Goal: Task Accomplishment & Management: Manage account settings

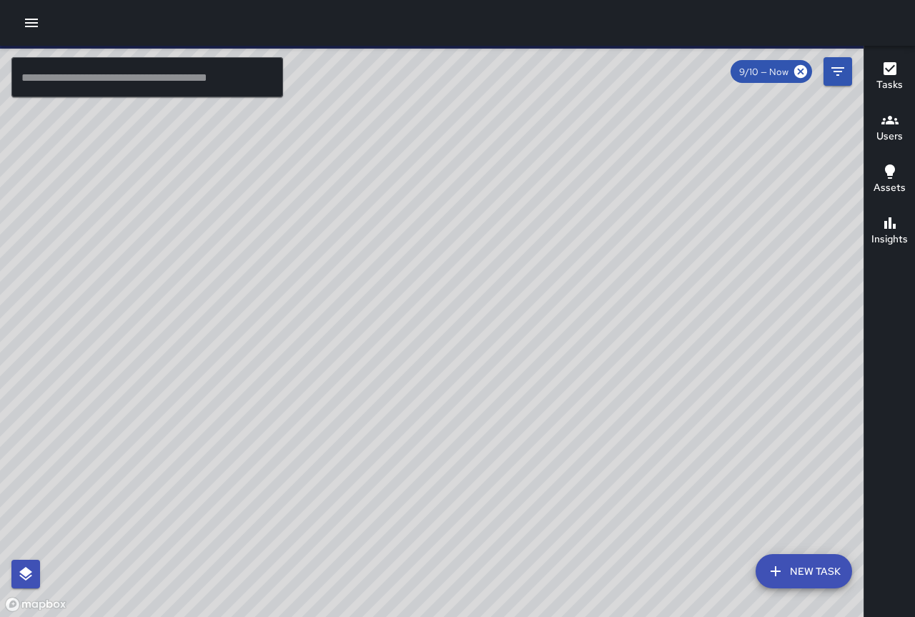
click at [23, 22] on icon "button" at bounding box center [31, 22] width 17 height 17
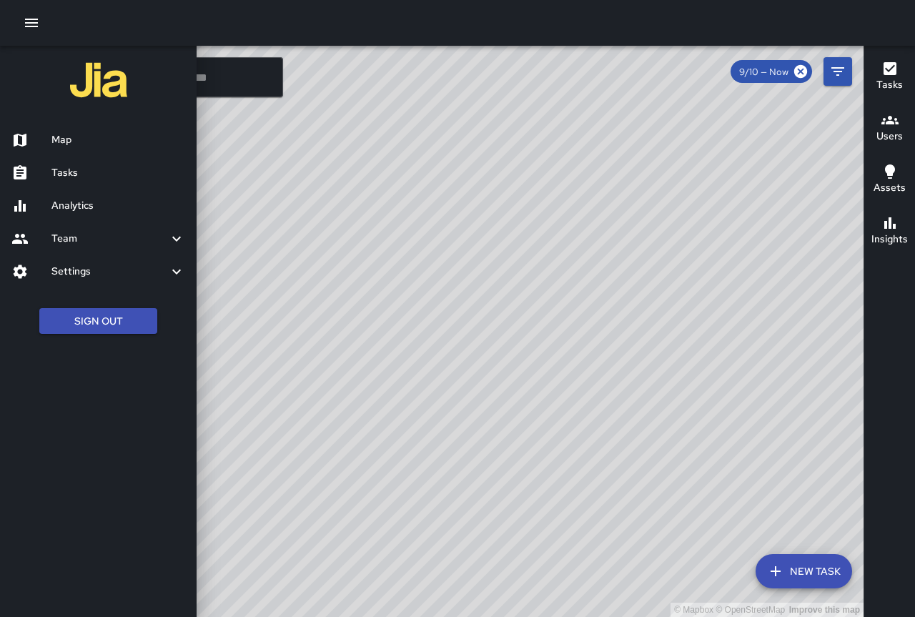
click at [90, 169] on h6 "Tasks" at bounding box center [118, 173] width 134 height 16
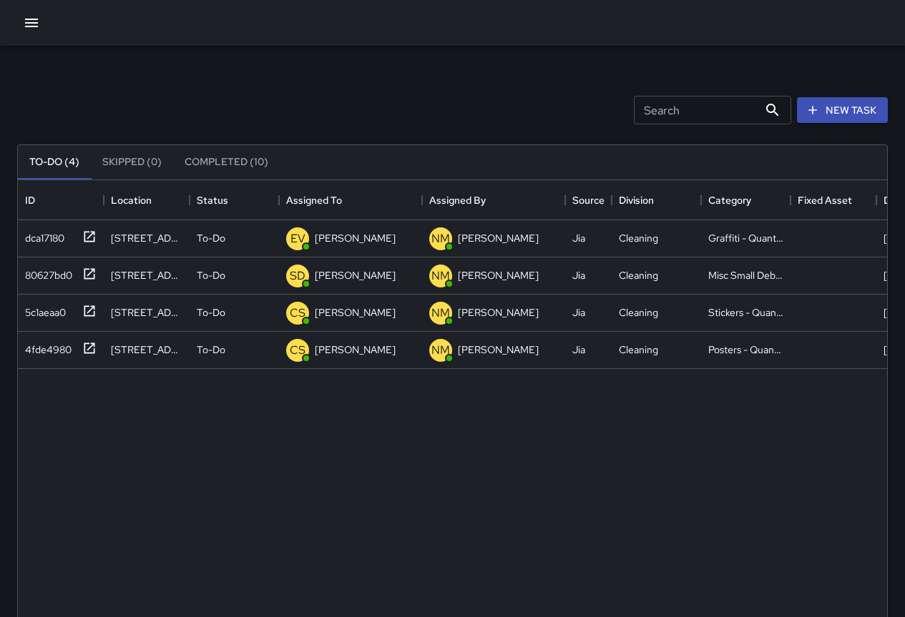
scroll to position [595, 858]
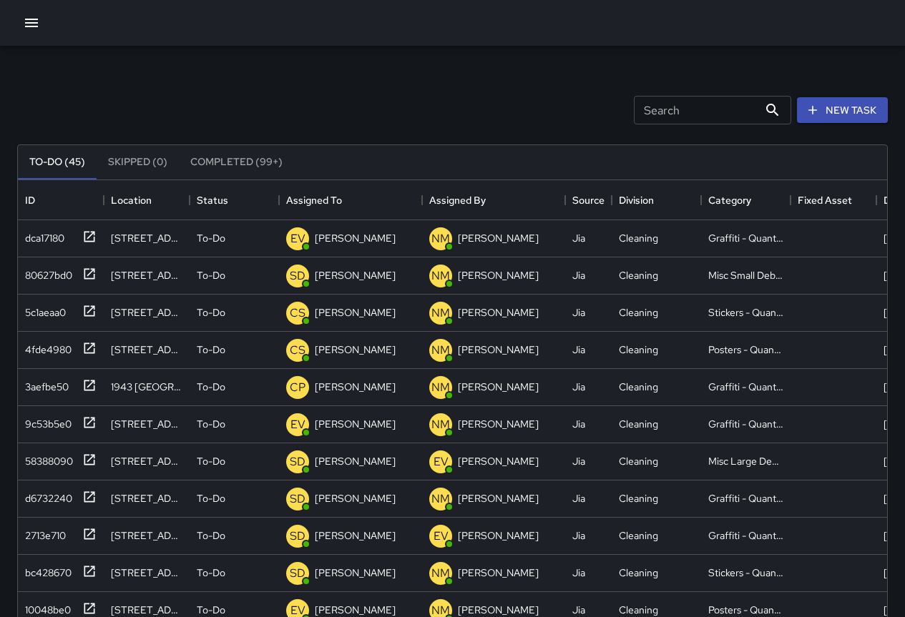
click at [30, 19] on icon "button" at bounding box center [31, 23] width 13 height 9
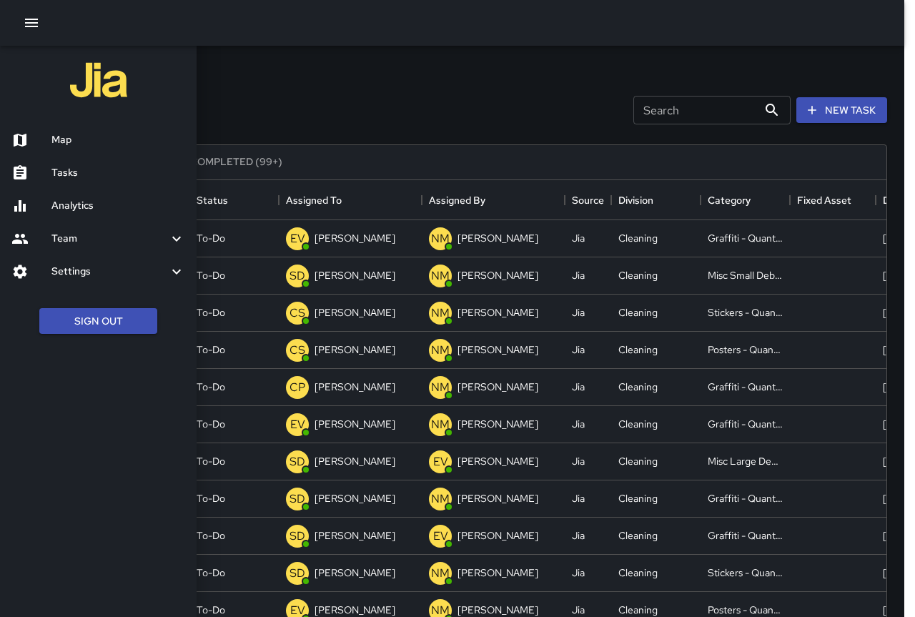
click at [65, 161] on div "Tasks" at bounding box center [98, 173] width 197 height 33
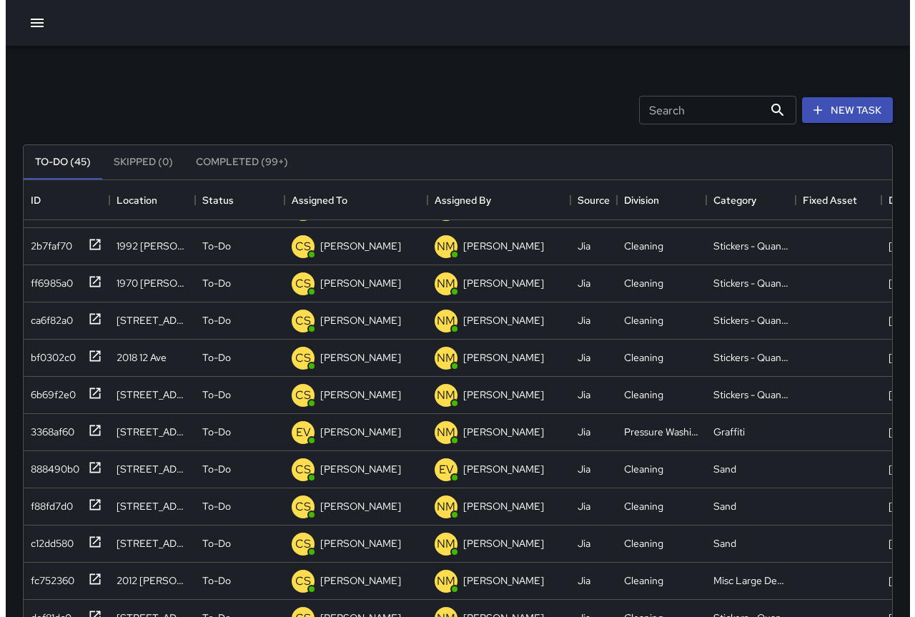
scroll to position [0, 0]
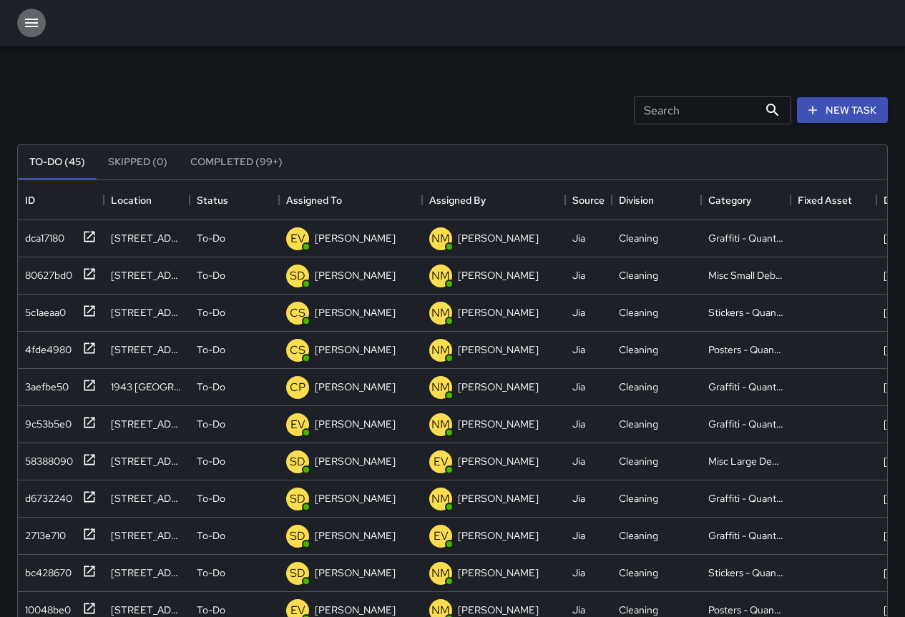
click at [31, 21] on icon "button" at bounding box center [31, 22] width 17 height 17
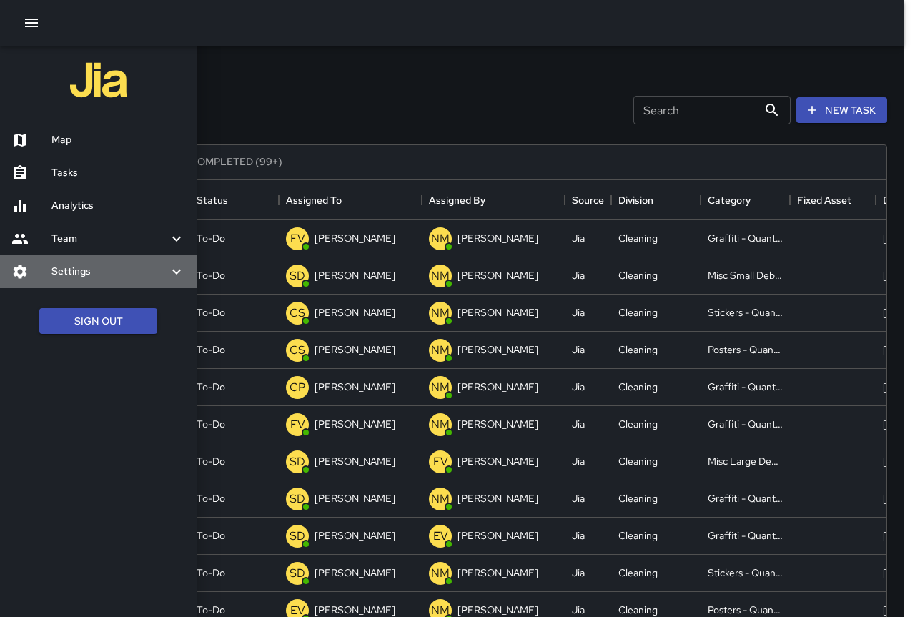
click at [87, 266] on h6 "Settings" at bounding box center [109, 272] width 117 height 16
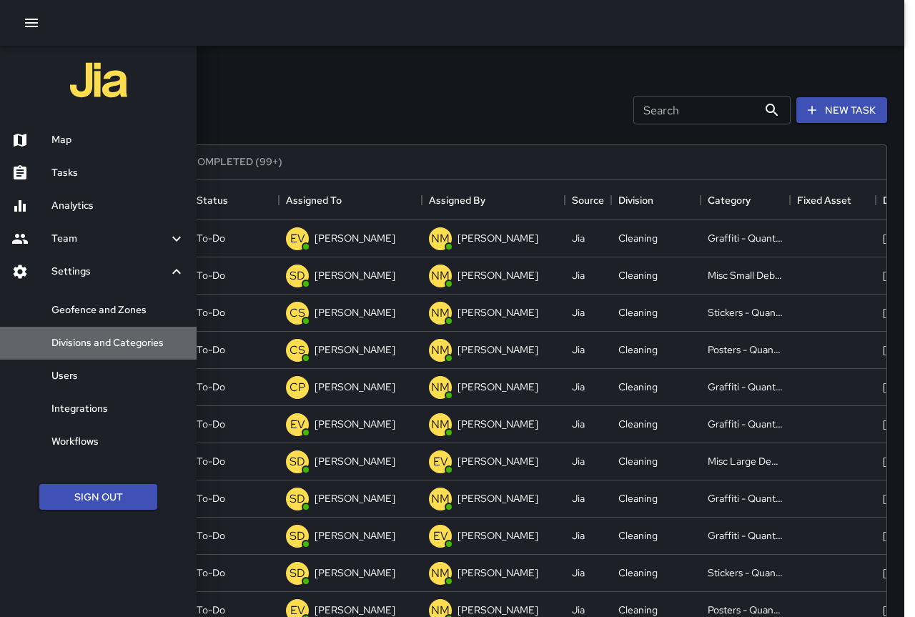
click at [119, 339] on h6 "Divisions and Categories" at bounding box center [118, 343] width 134 height 16
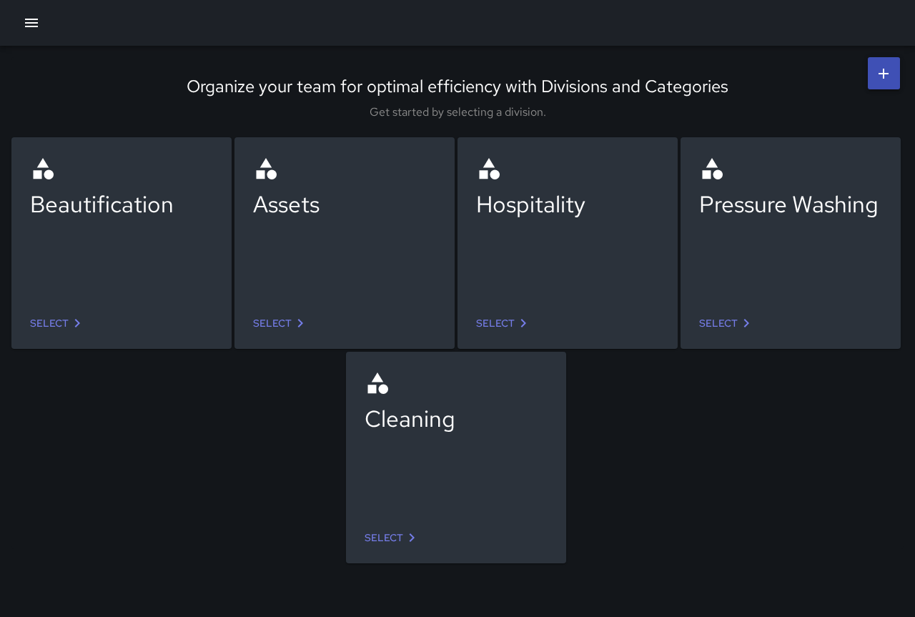
click at [407, 534] on icon at bounding box center [411, 537] width 17 height 17
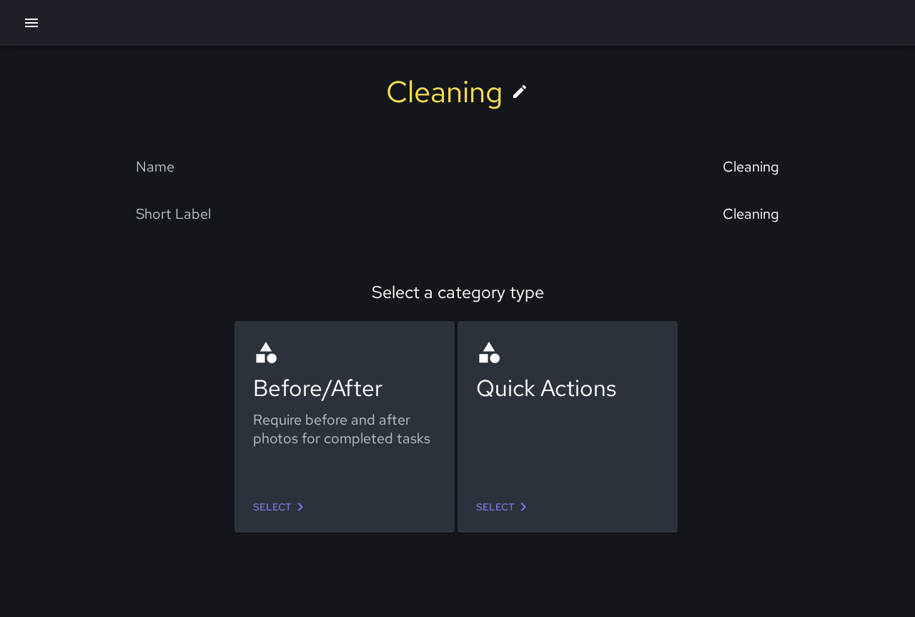
click at [176, 163] on div "Name" at bounding box center [297, 166] width 322 height 19
click at [169, 164] on div "Name" at bounding box center [155, 166] width 39 height 19
click at [190, 214] on div "Short Label" at bounding box center [173, 214] width 75 height 19
click at [272, 512] on link "Select" at bounding box center [280, 507] width 67 height 26
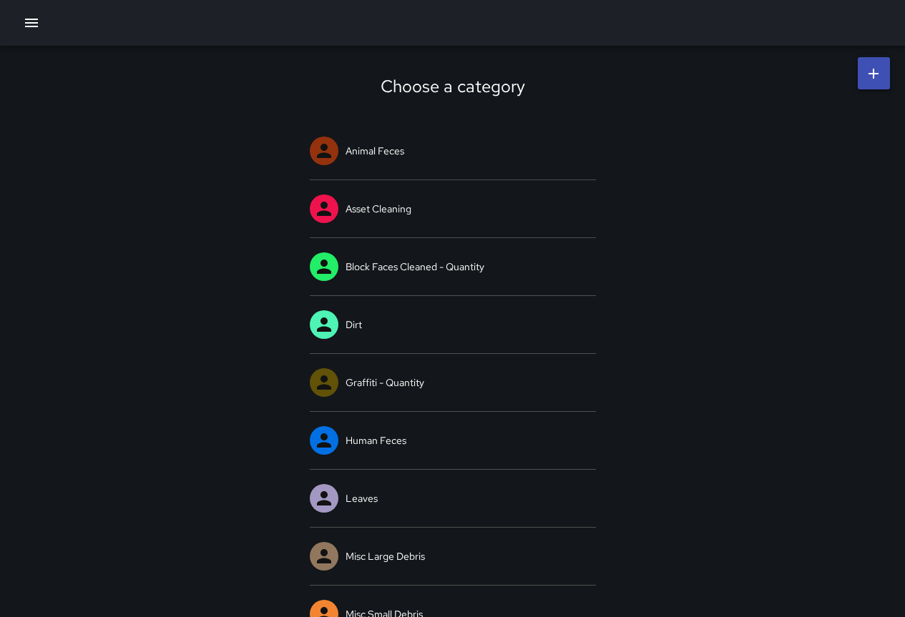
click at [867, 82] on icon at bounding box center [873, 73] width 17 height 17
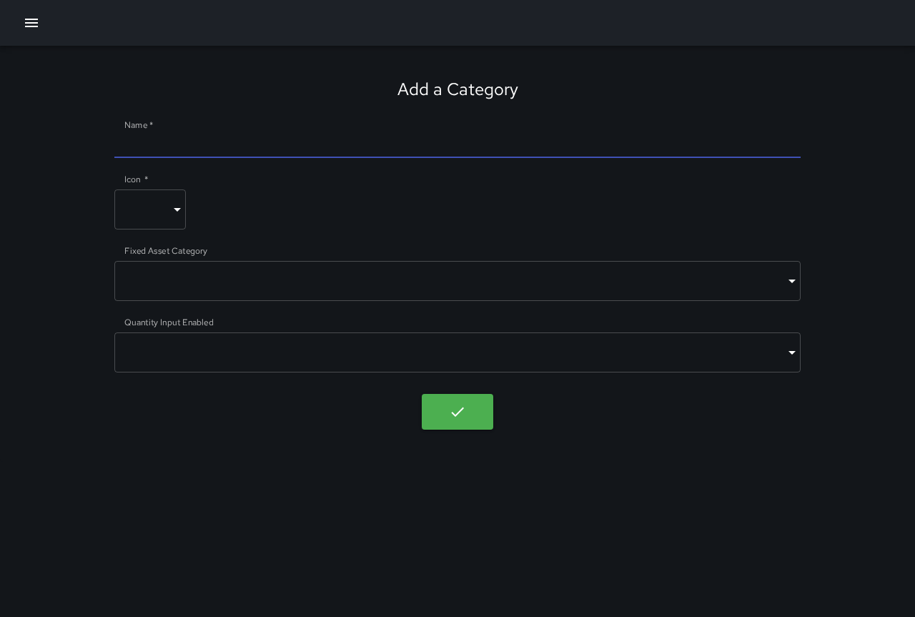
click at [174, 146] on input "Name   *" at bounding box center [457, 146] width 687 height 23
type input "*****"
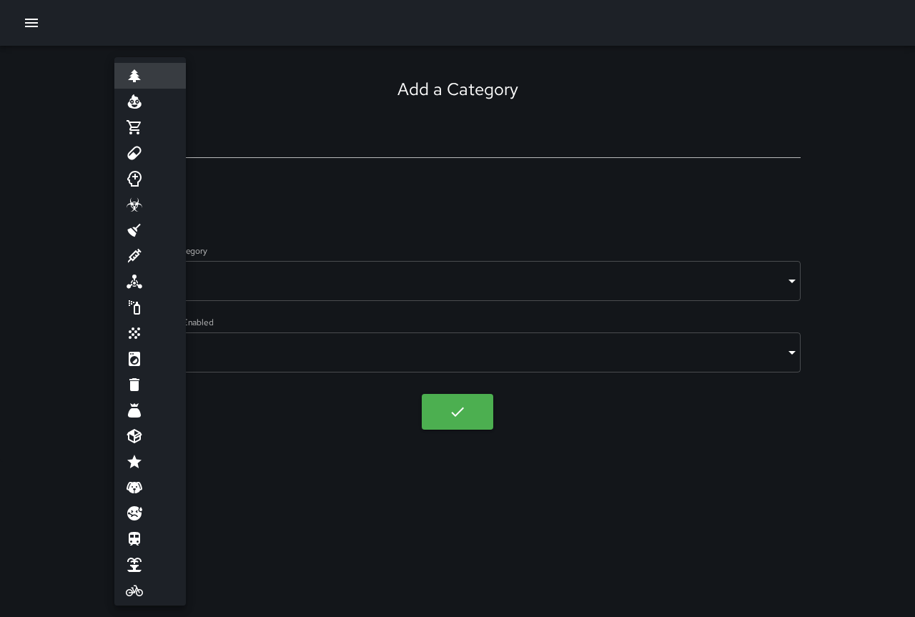
click at [178, 209] on body "Add a Category Name   * ***** Icon   * ​ ​ Fixed Asset Category ​ ​ Quantity In…" at bounding box center [457, 308] width 915 height 617
click at [149, 330] on li at bounding box center [150, 333] width 72 height 26
type input "*****"
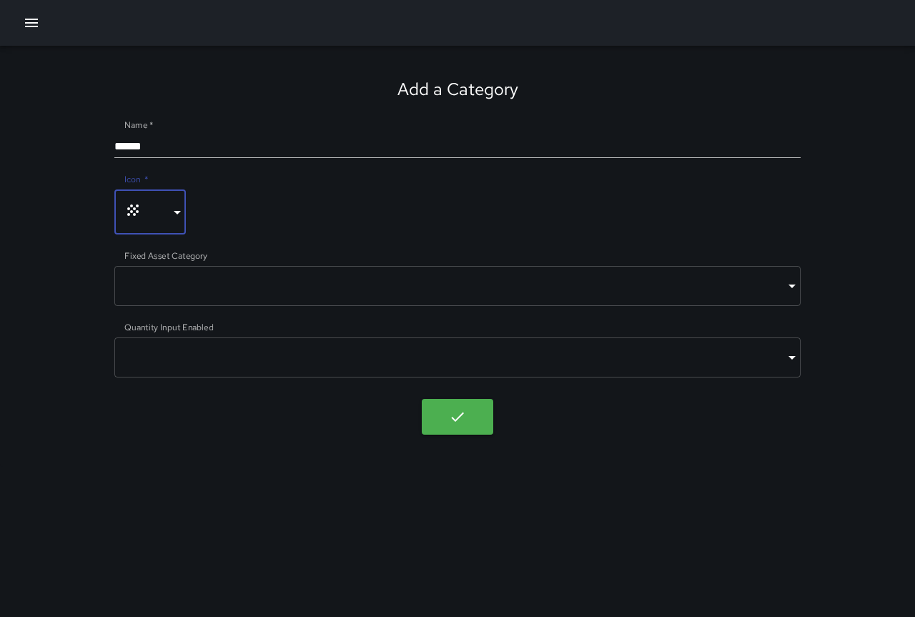
click at [779, 280] on body "Add a Category Name   * ***** Icon   * ***** ​ Fixed Asset Category ​ ​ Quantit…" at bounding box center [457, 308] width 915 height 617
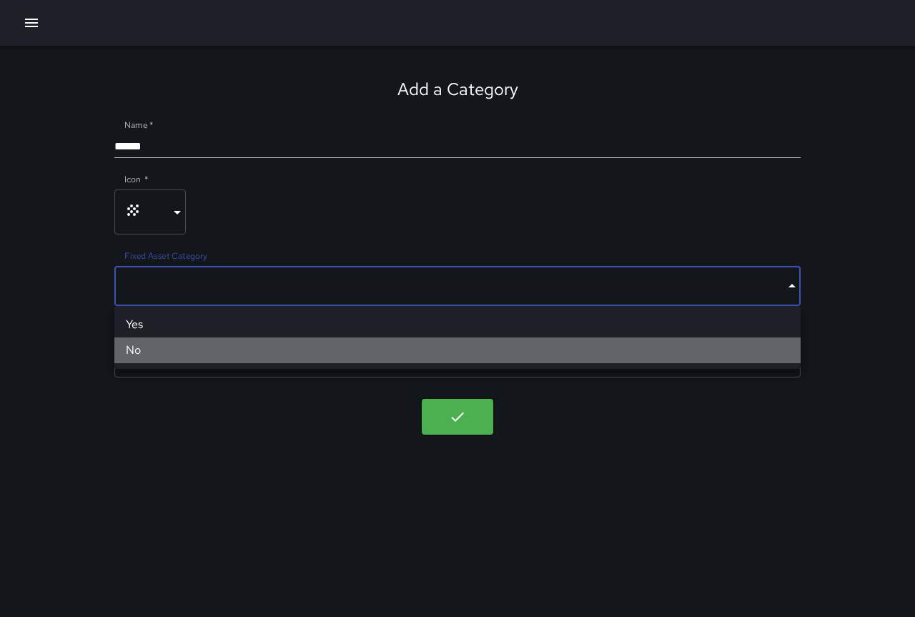
click at [724, 348] on li "No" at bounding box center [457, 351] width 687 height 26
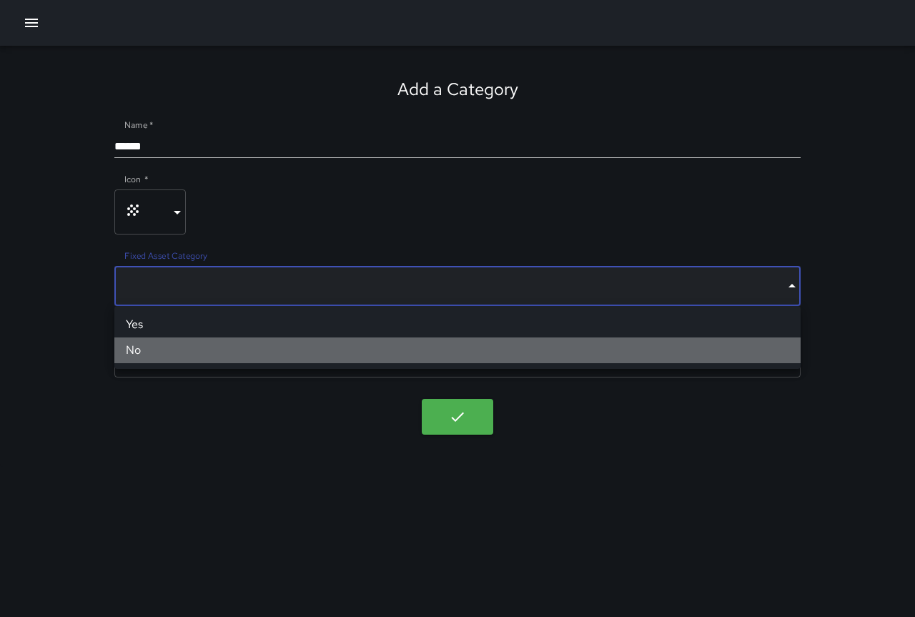
type input "*****"
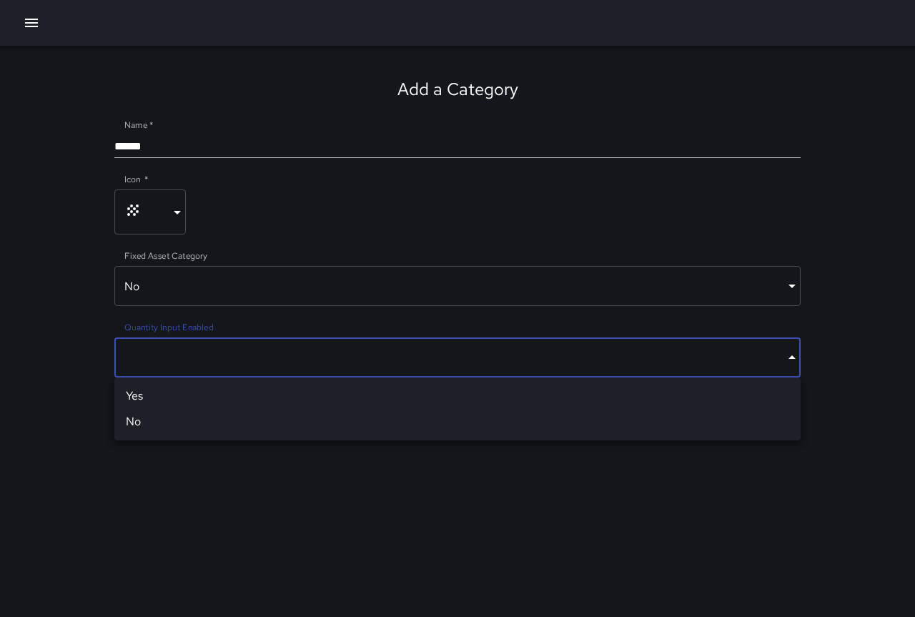
click at [720, 353] on body "Add a Category Name   * ***** Icon   * ***** ​ Fixed Asset Category No ***** ​ …" at bounding box center [457, 308] width 915 height 617
click at [699, 388] on li "Yes" at bounding box center [457, 396] width 687 height 26
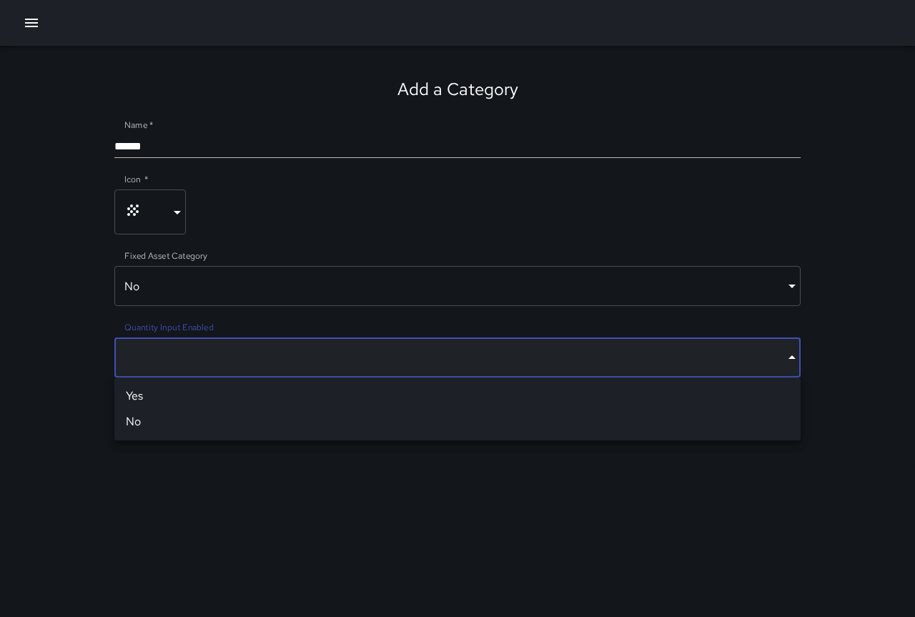
type input "****"
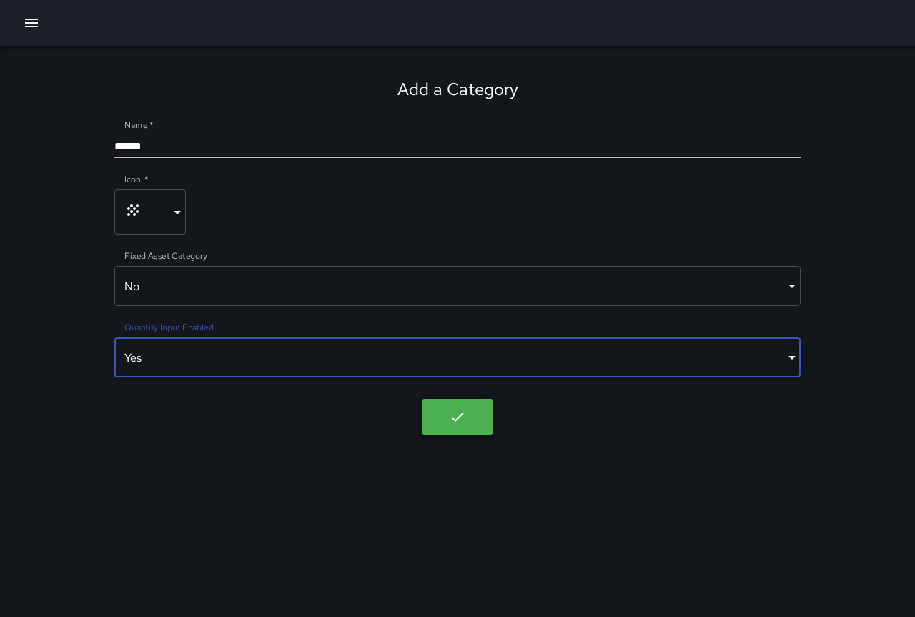
click at [457, 408] on body "Add a Category Name   * ***** Icon   * ***** ​ Fixed Asset Category No ***** ​ …" at bounding box center [457, 308] width 915 height 617
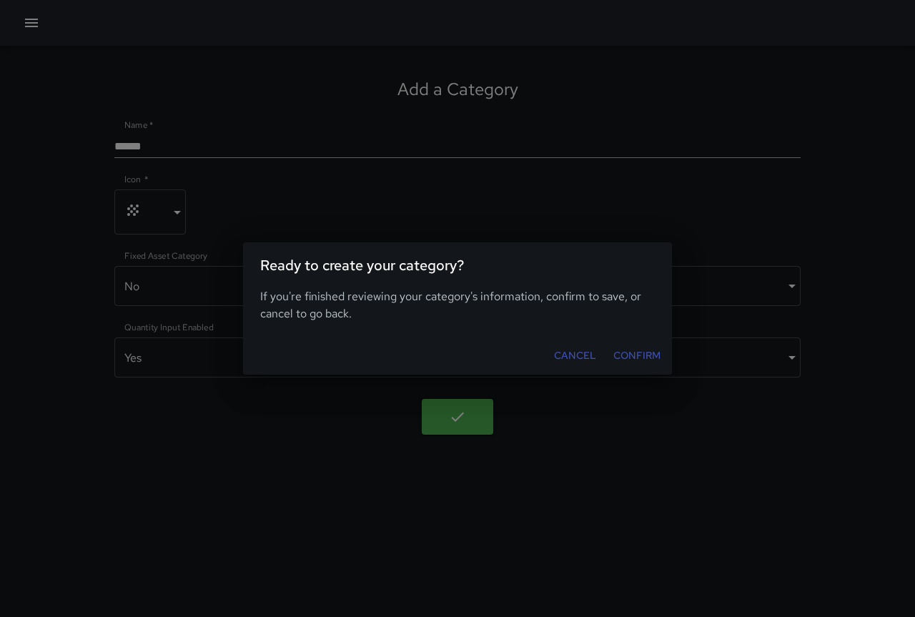
click at [629, 357] on button "Confirm" at bounding box center [637, 356] width 59 height 26
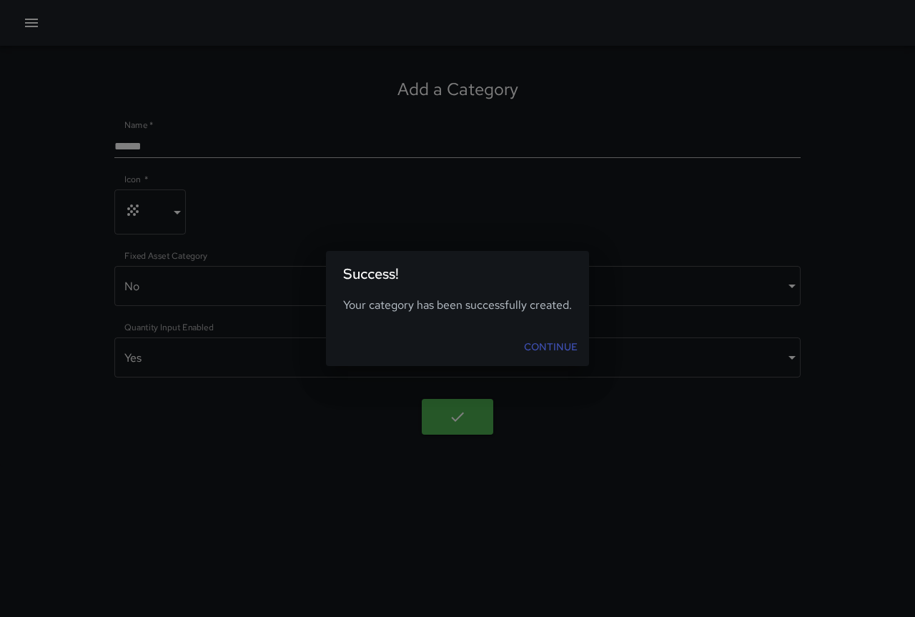
click at [546, 346] on link "Continue" at bounding box center [550, 347] width 65 height 26
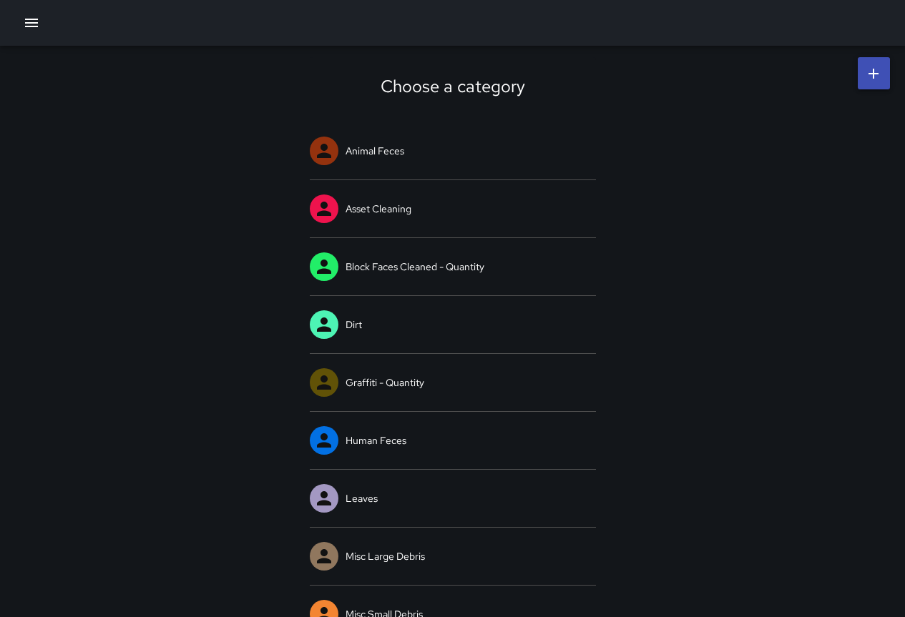
scroll to position [215, 0]
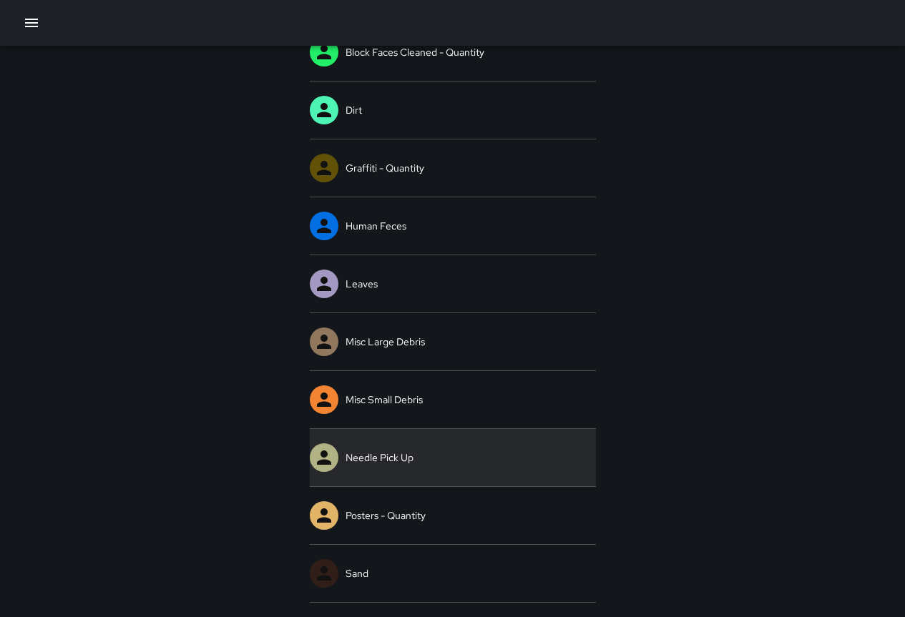
click at [435, 448] on link "Needle Pick Up" at bounding box center [453, 457] width 286 height 57
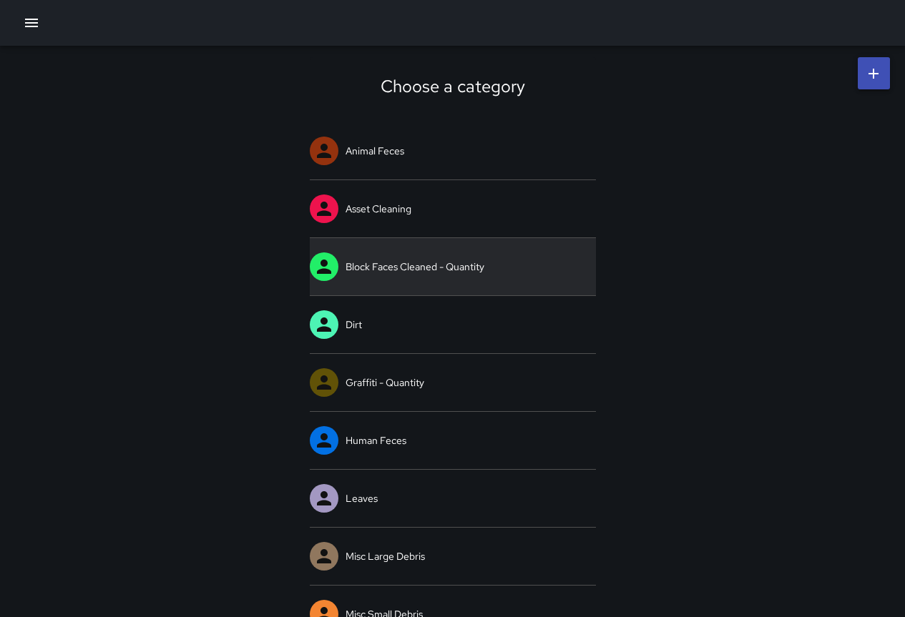
click at [473, 262] on link "Block Faces Cleaned - Quantity" at bounding box center [453, 266] width 286 height 57
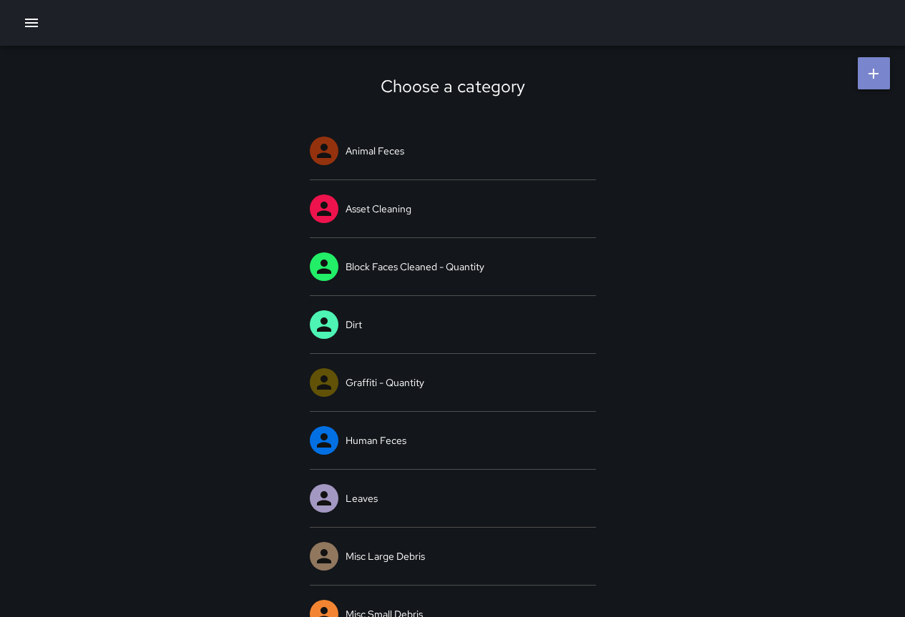
click at [883, 75] on link at bounding box center [873, 73] width 32 height 32
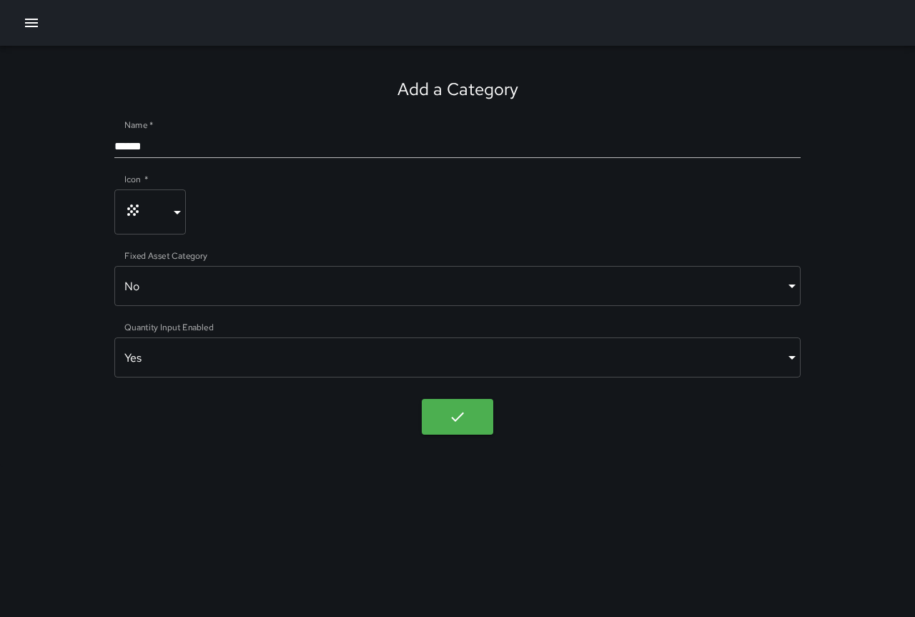
click at [39, 31] on icon "button" at bounding box center [31, 22] width 17 height 17
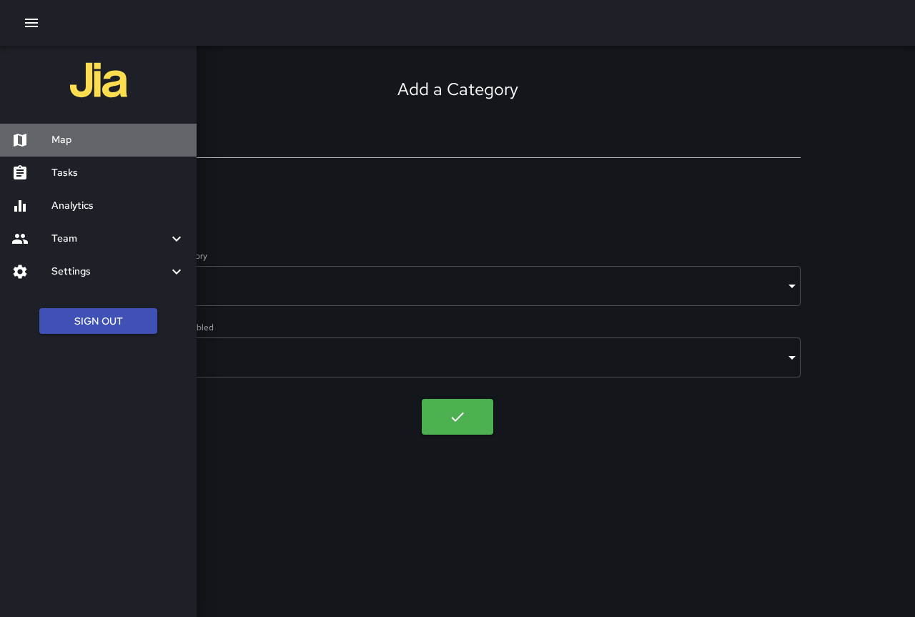
click at [73, 147] on h6 "Map" at bounding box center [118, 140] width 134 height 16
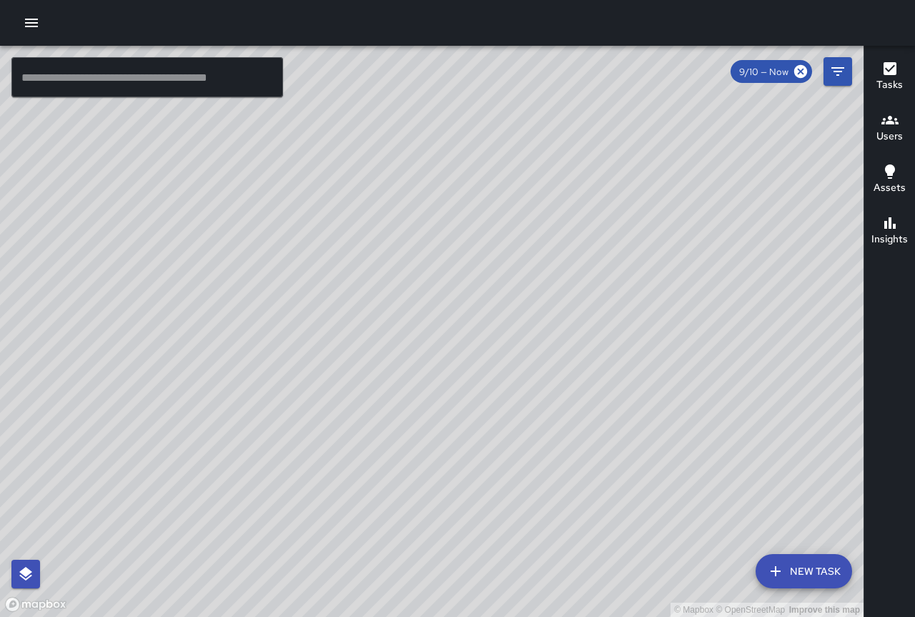
click at [229, 315] on div "© Mapbox © OpenStreetMap Improve this map" at bounding box center [432, 331] width 864 height 571
click at [297, 362] on div "© Mapbox © OpenStreetMap Improve this map" at bounding box center [432, 331] width 864 height 571
click at [404, 365] on div "© Mapbox © OpenStreetMap Improve this map" at bounding box center [432, 331] width 864 height 571
click at [404, 365] on div "© Mapbox © OpenStreetMap Improve this map SD [PERSON_NAME] Ambassador Tasks 1 /…" at bounding box center [432, 331] width 864 height 571
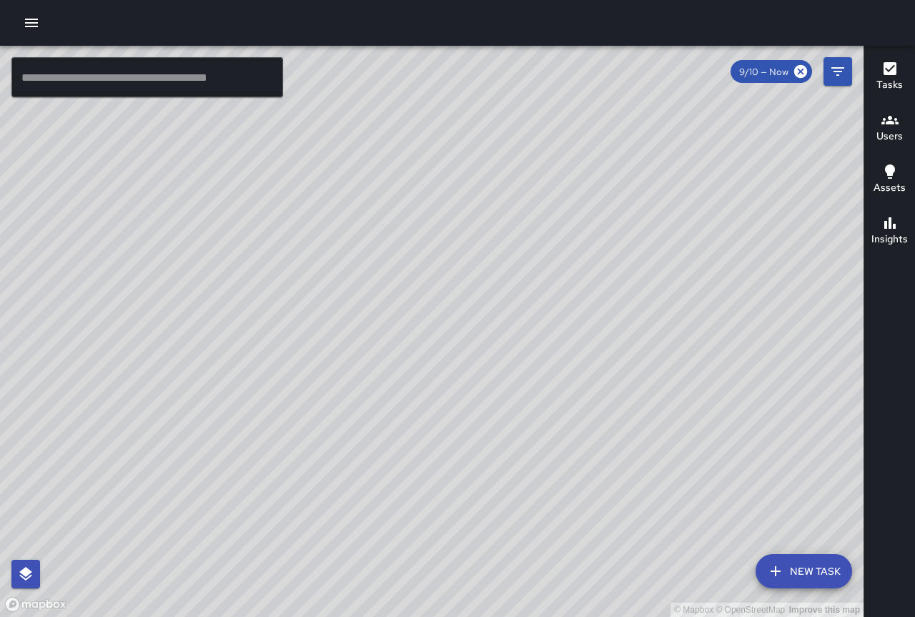
click at [404, 365] on div "© Mapbox © OpenStreetMap Improve this map SD [PERSON_NAME] Ambassador Tasks 1 /…" at bounding box center [432, 331] width 864 height 571
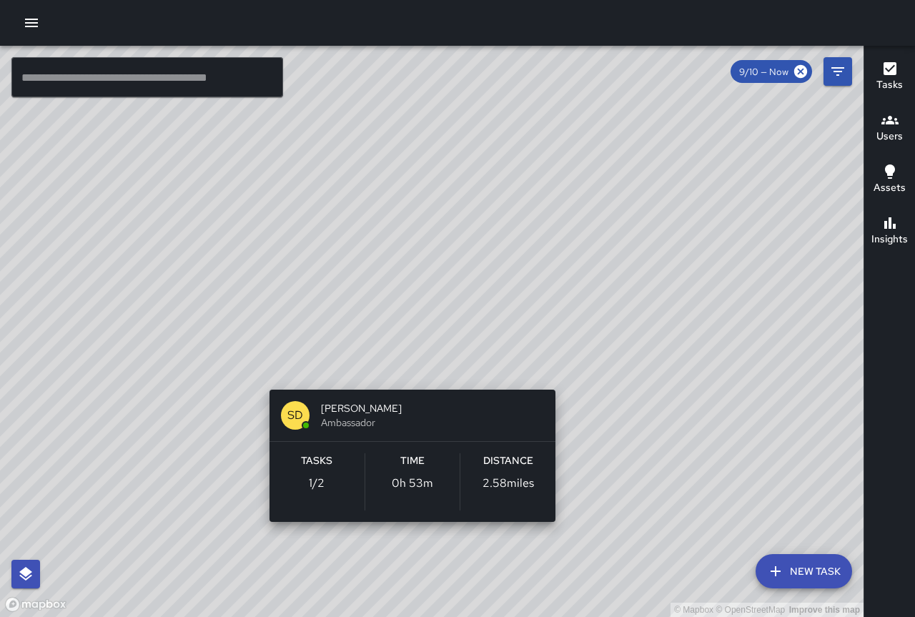
click at [404, 365] on div "© Mapbox © OpenStreetMap Improve this map SD [PERSON_NAME] Ambassador Tasks 1 /…" at bounding box center [432, 331] width 864 height 571
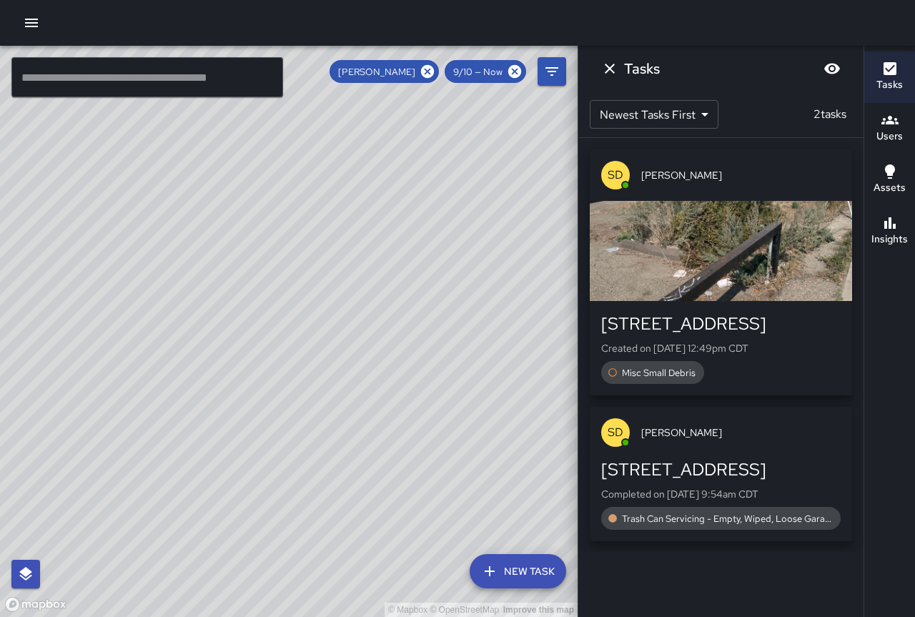
click at [345, 262] on div "© Mapbox © OpenStreetMap Improve this map" at bounding box center [289, 331] width 578 height 571
click at [32, 13] on button "button" at bounding box center [31, 23] width 29 height 29
